Goal: Transaction & Acquisition: Subscribe to service/newsletter

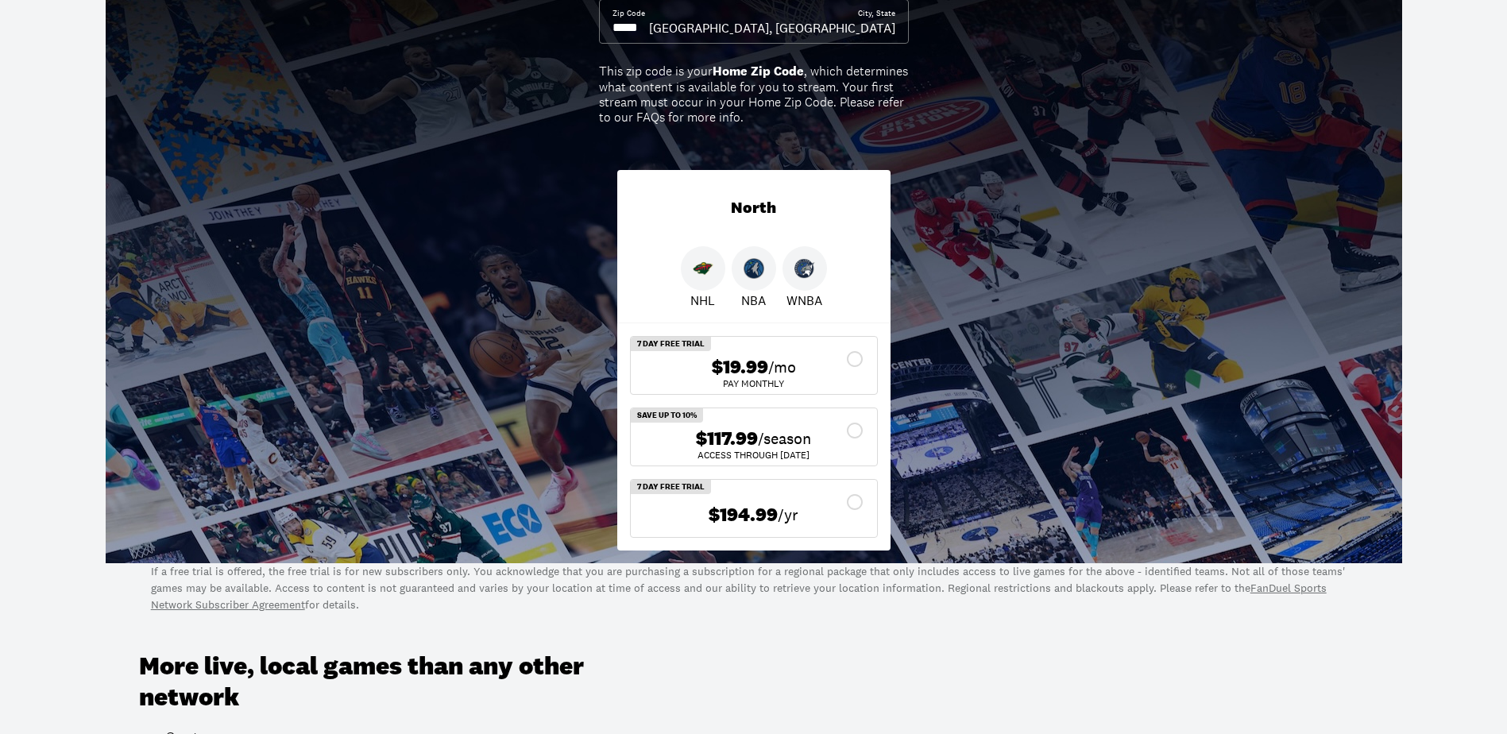
scroll to position [79, 0]
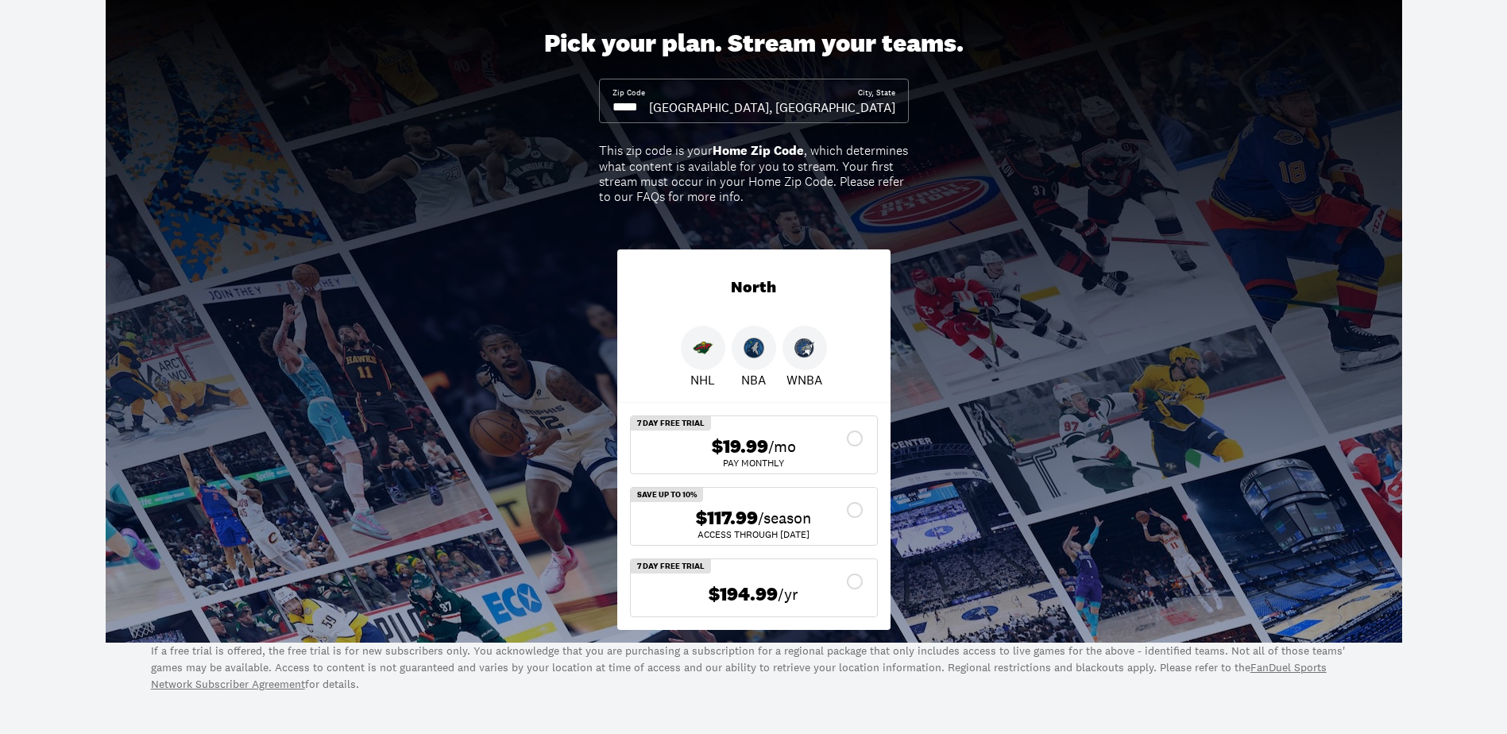
click at [649, 108] on input at bounding box center [630, 106] width 37 height 17
drag, startPoint x: 662, startPoint y: 108, endPoint x: 559, endPoint y: 109, distance: 102.5
click at [559, 109] on div "Pick your plan. Stream your teams. Zip Code City, State [GEOGRAPHIC_DATA], [GEO…" at bounding box center [753, 316] width 1507 height 654
drag, startPoint x: 613, startPoint y: 106, endPoint x: 701, endPoint y: 114, distance: 88.5
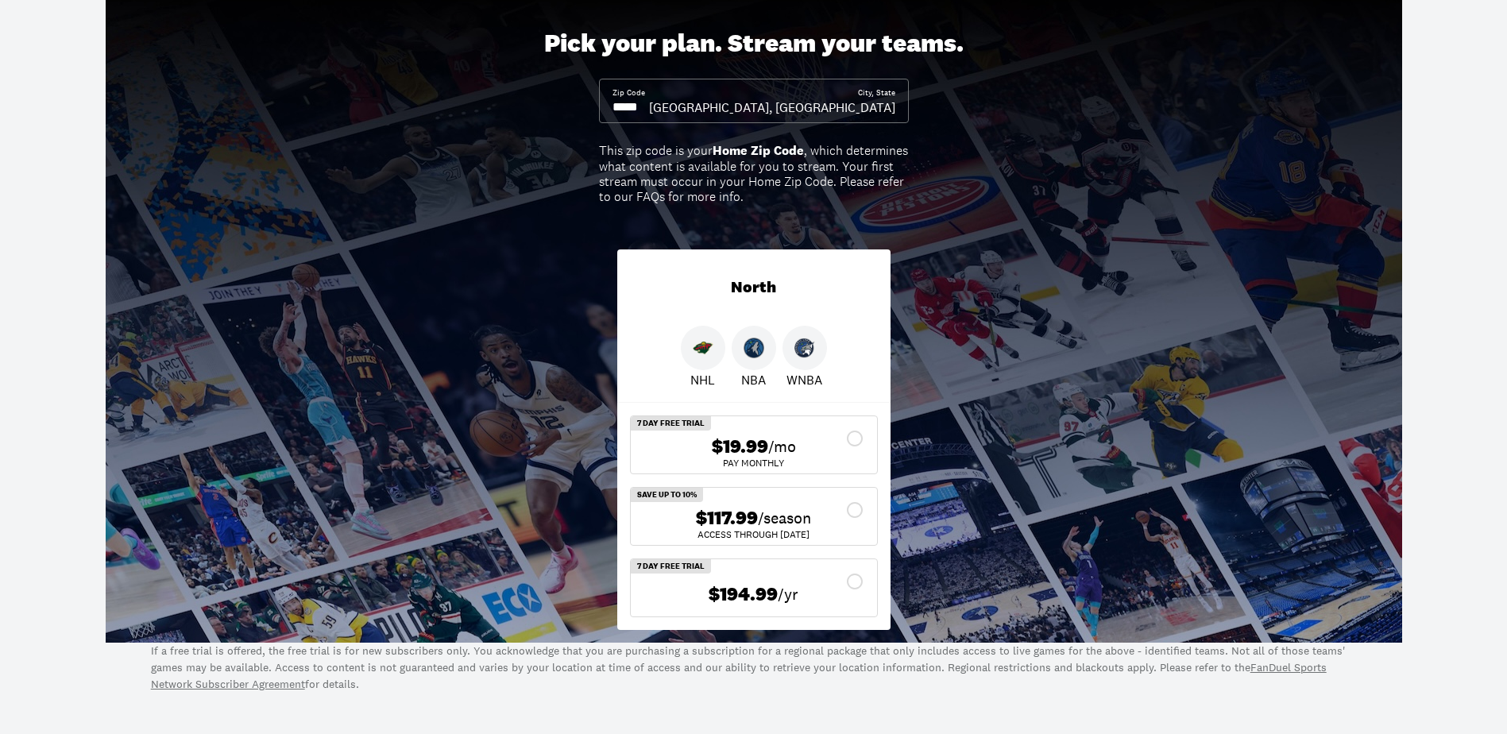
click at [649, 114] on input at bounding box center [630, 106] width 37 height 17
click at [649, 109] on input at bounding box center [630, 106] width 37 height 17
click at [648, 107] on input at bounding box center [630, 106] width 37 height 17
type input "*****"
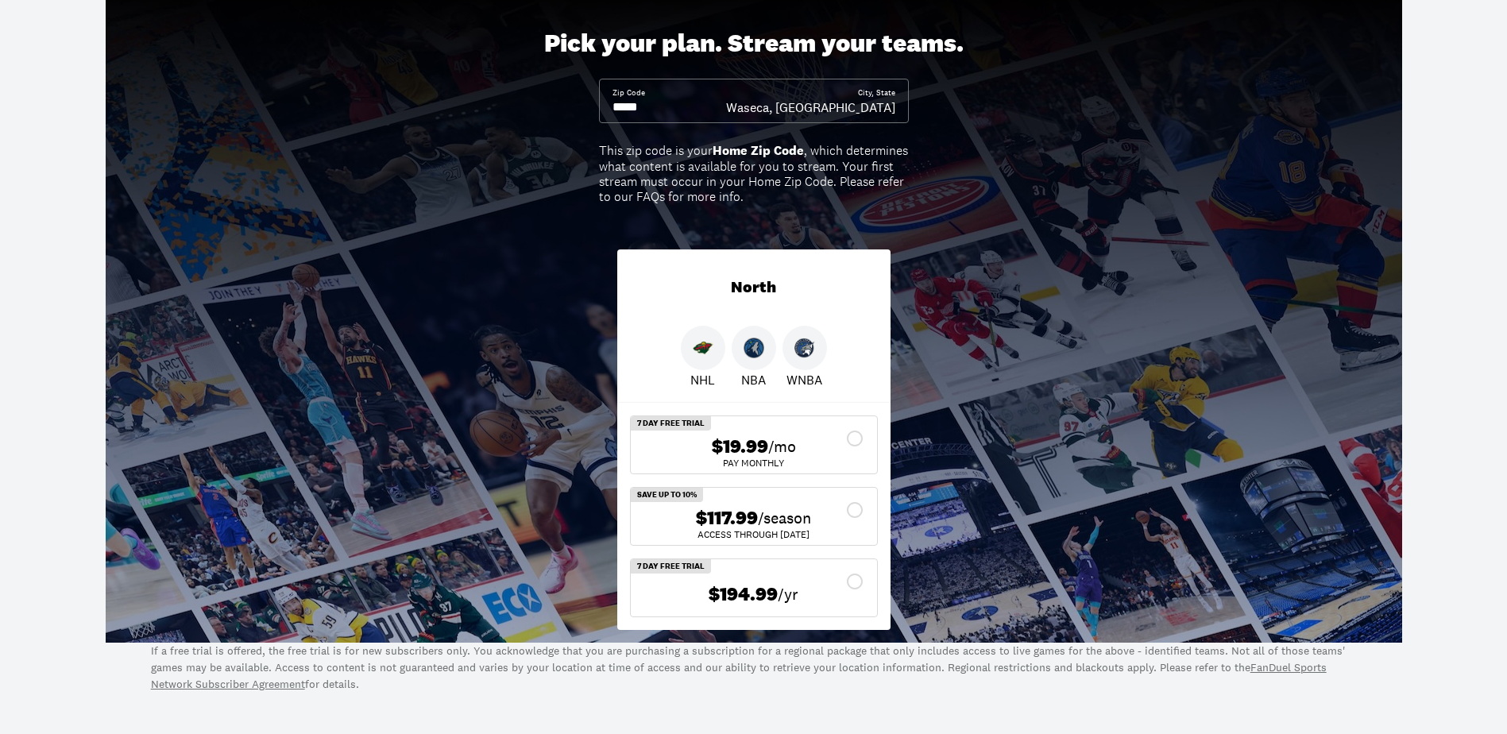
click at [857, 512] on div "$117.99 /season" at bounding box center [753, 518] width 221 height 23
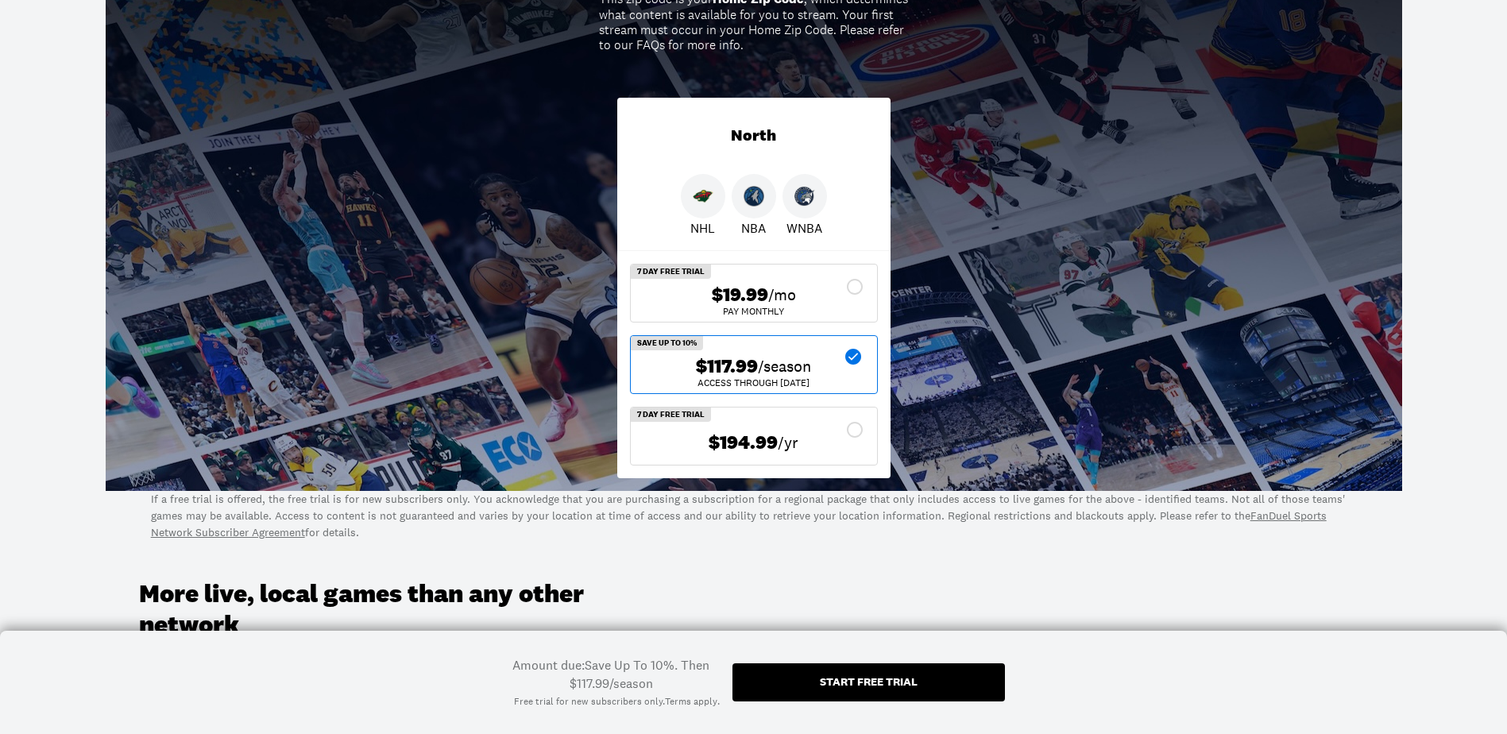
scroll to position [238, 0]
